Goal: Information Seeking & Learning: Learn about a topic

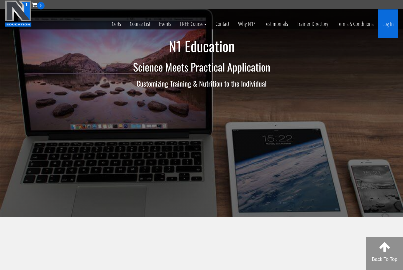
click at [389, 21] on link "Log In" at bounding box center [388, 23] width 20 height 29
click at [385, 19] on link "Log In" at bounding box center [388, 23] width 20 height 29
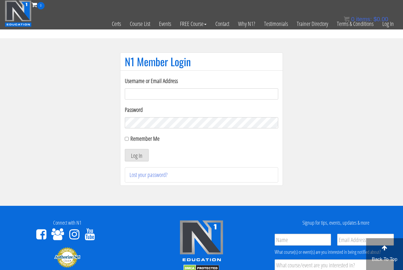
type input "syalden"
click at [137, 156] on button "Log In" at bounding box center [137, 155] width 24 height 12
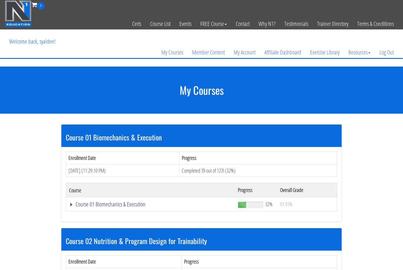
click at [88, 208] on link "Course 01 Biomechanics & Execution" at bounding box center [150, 205] width 163 height 6
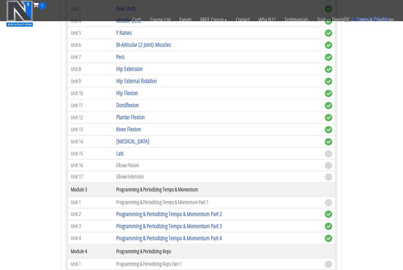
scroll to position [366, 0]
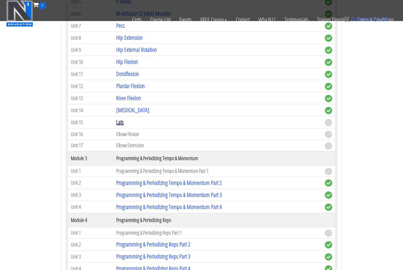
click at [117, 121] on link "Lats" at bounding box center [119, 123] width 7 height 8
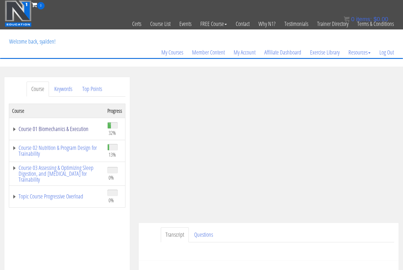
click at [51, 128] on link "Course 01 Biomechanics & Execution" at bounding box center [56, 129] width 89 height 6
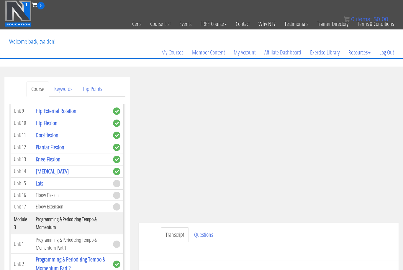
scroll to position [247, 0]
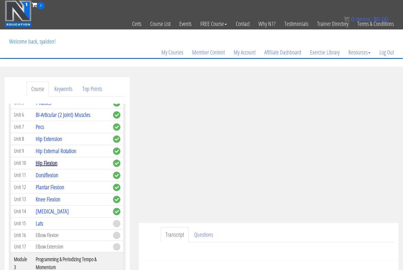
click at [36, 167] on link "Hip Flexion" at bounding box center [47, 163] width 22 height 8
click at [41, 164] on link "Hip Flexion" at bounding box center [47, 163] width 22 height 8
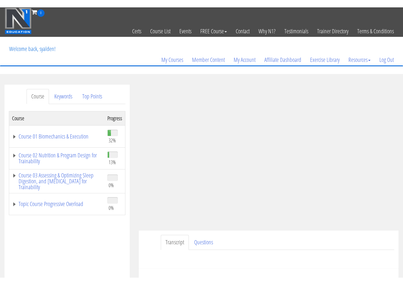
scroll to position [7, 0]
